Goal: Task Accomplishment & Management: Manage account settings

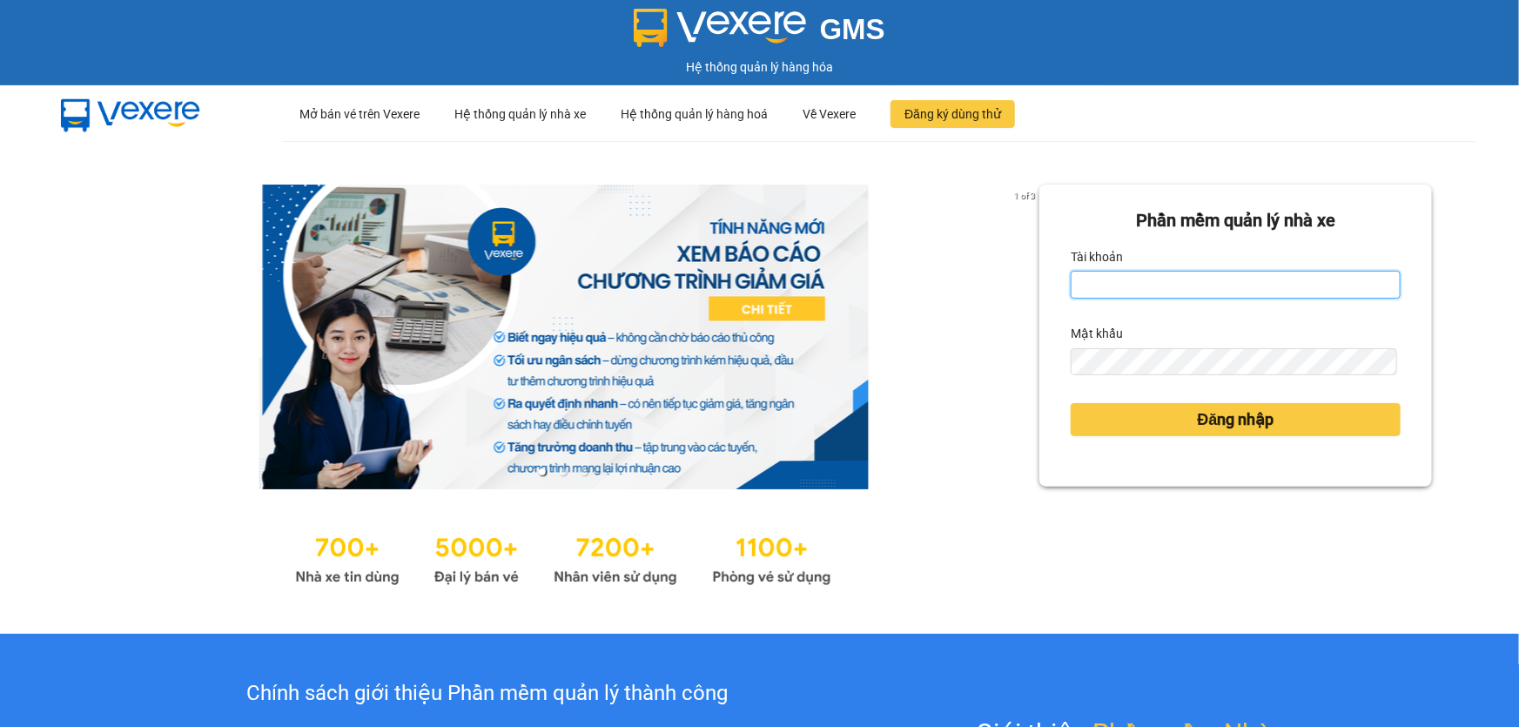
click at [1087, 281] on input "Tài khoản" at bounding box center [1236, 285] width 330 height 28
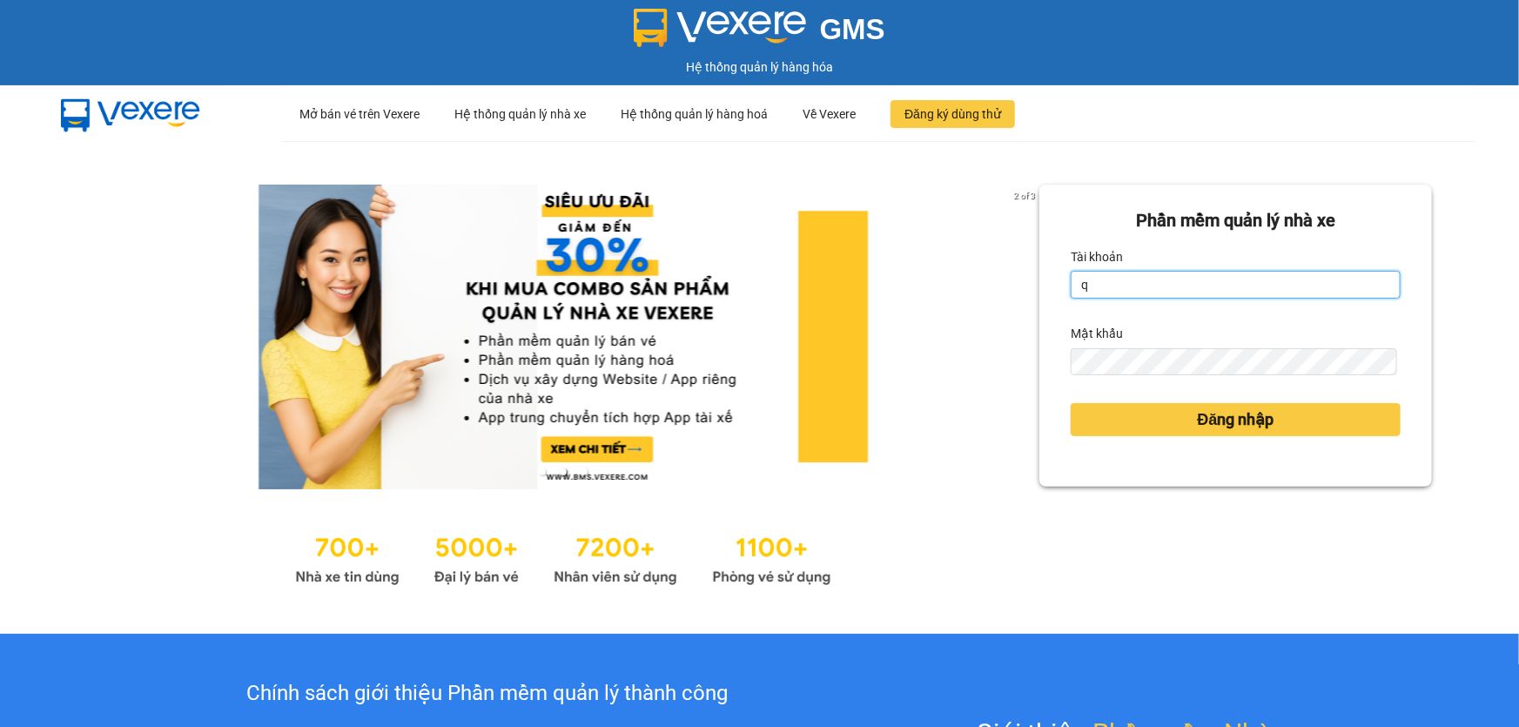
type input "quy.ct"
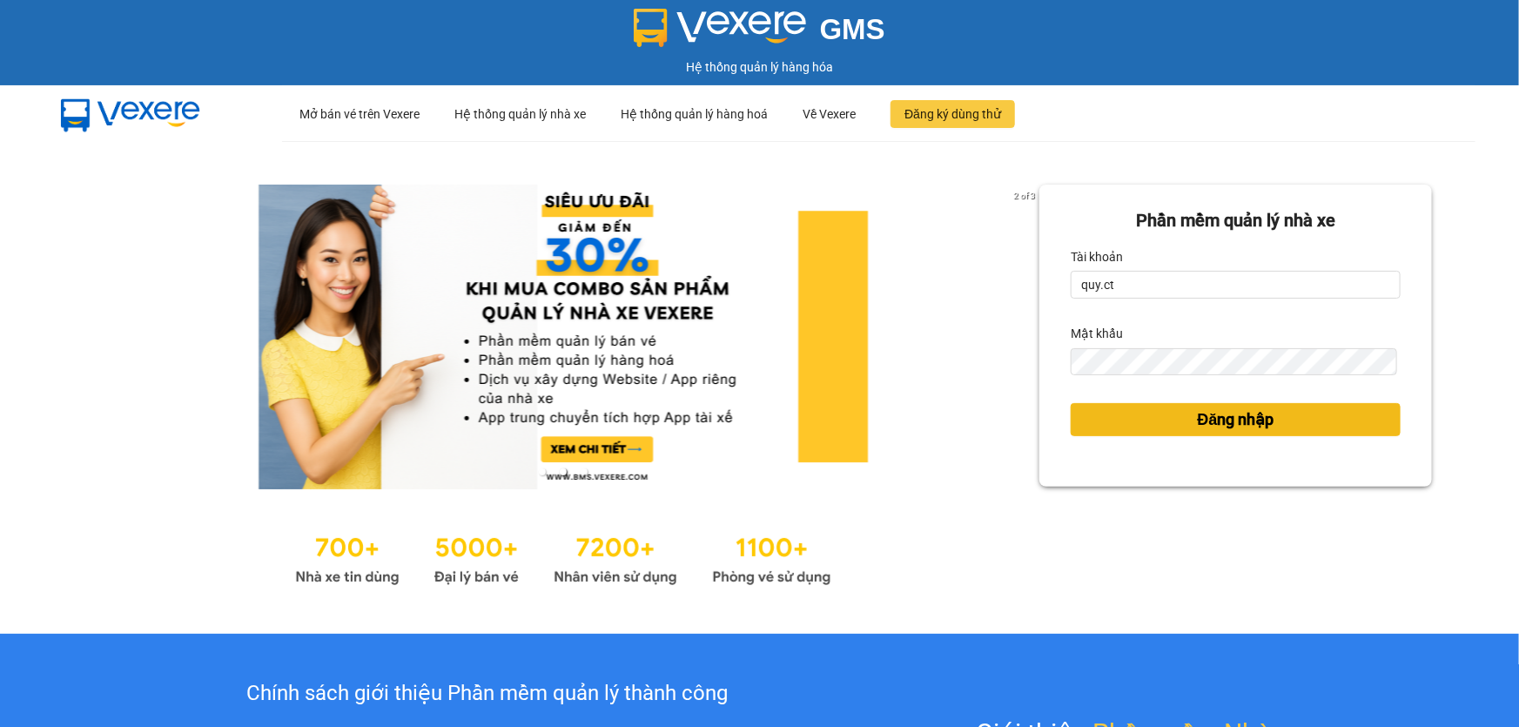
click at [1223, 420] on span "Đăng nhập" at bounding box center [1236, 419] width 77 height 24
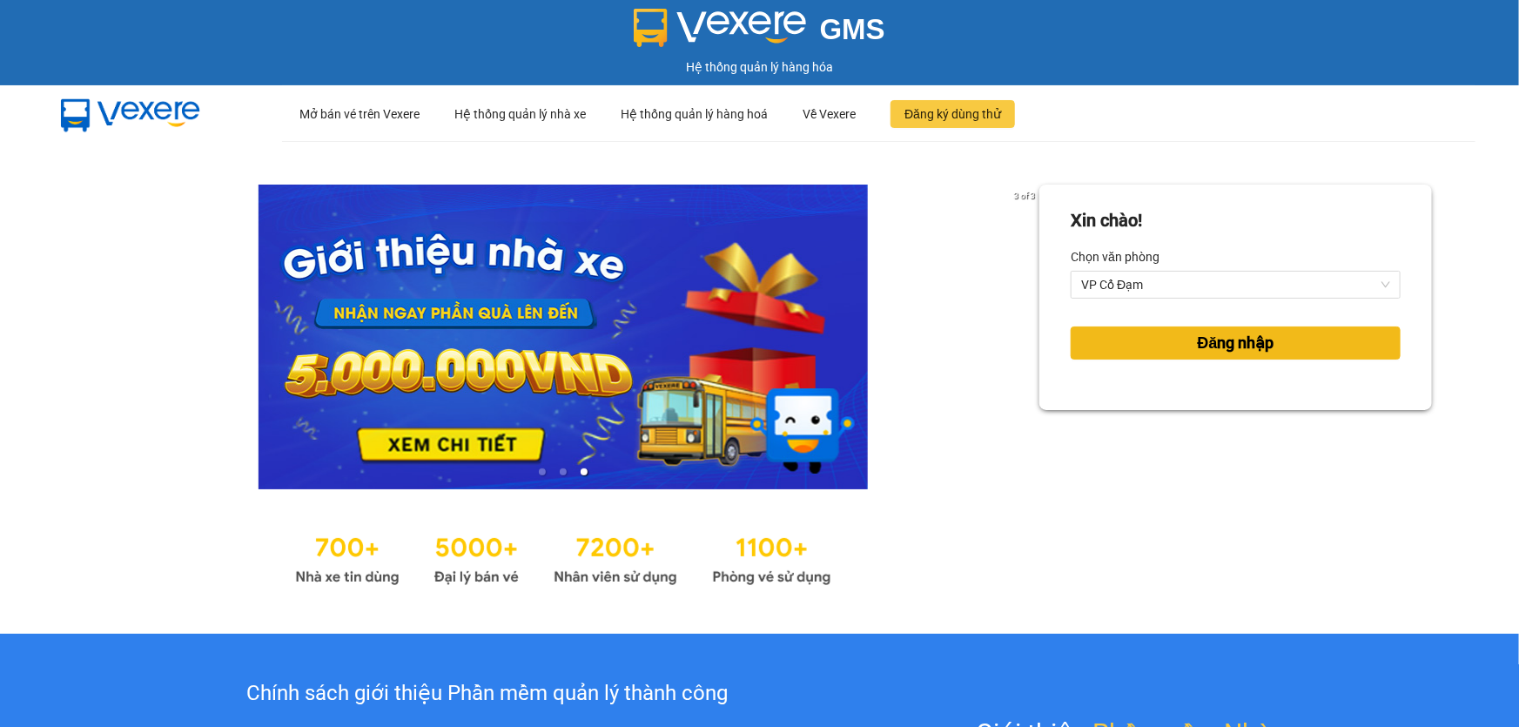
click at [1210, 346] on span "Đăng nhập" at bounding box center [1236, 343] width 77 height 24
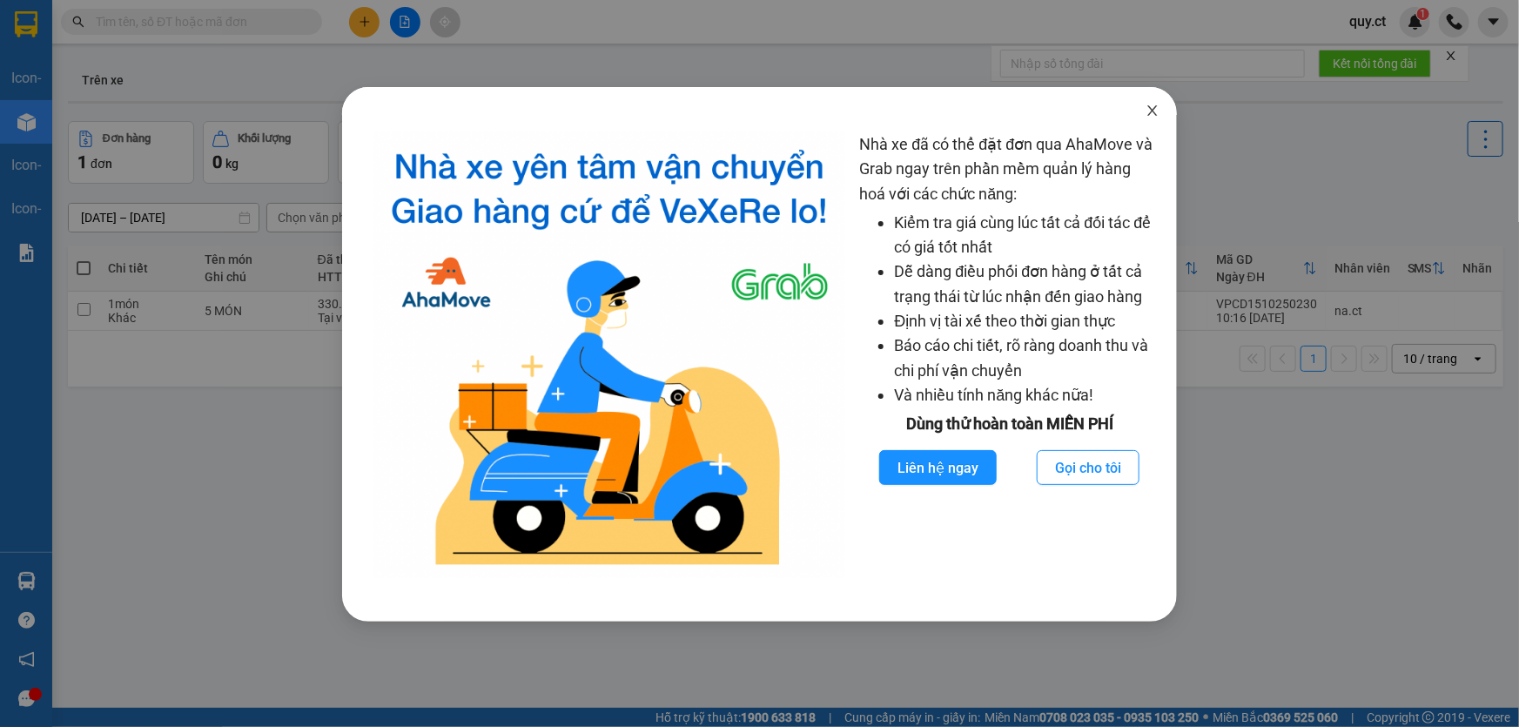
click at [1155, 112] on icon "close" at bounding box center [1153, 111] width 14 height 14
